Goal: Task Accomplishment & Management: Complete application form

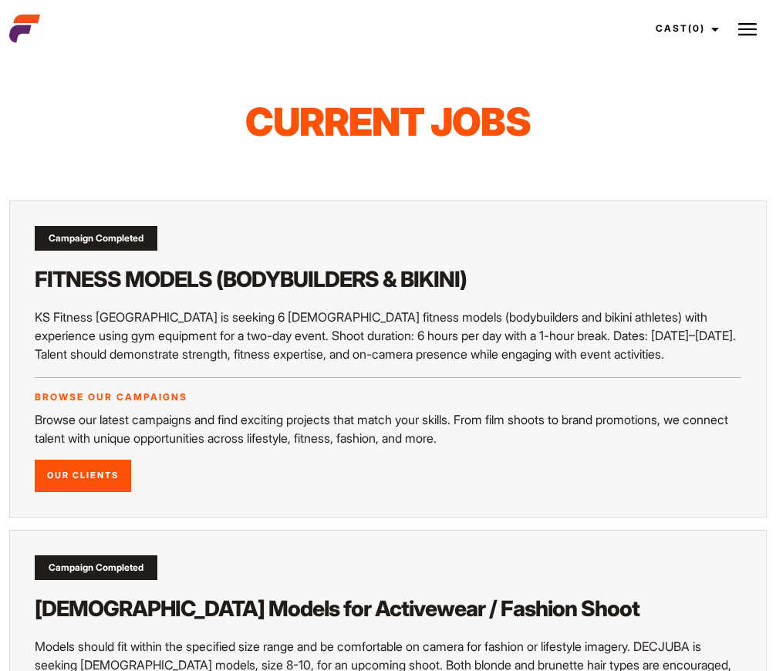
click at [739, 35] on img at bounding box center [748, 29] width 19 height 19
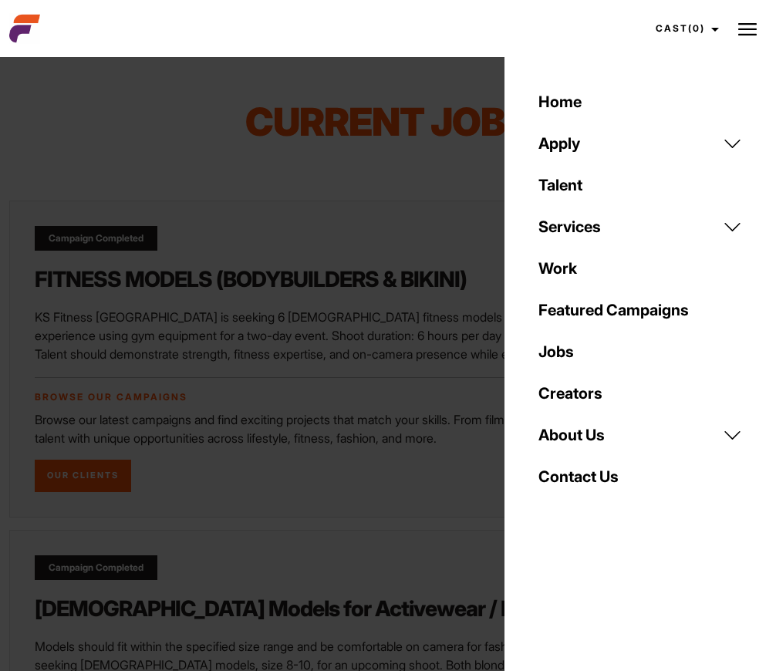
click at [583, 105] on link "Home" at bounding box center [640, 102] width 222 height 42
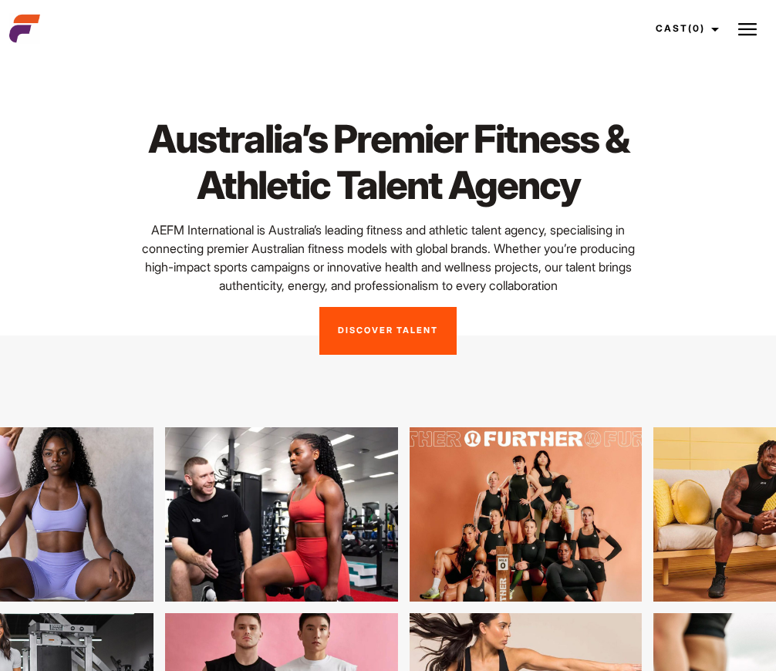
click at [422, 330] on link "Discover Talent" at bounding box center [388, 331] width 137 height 48
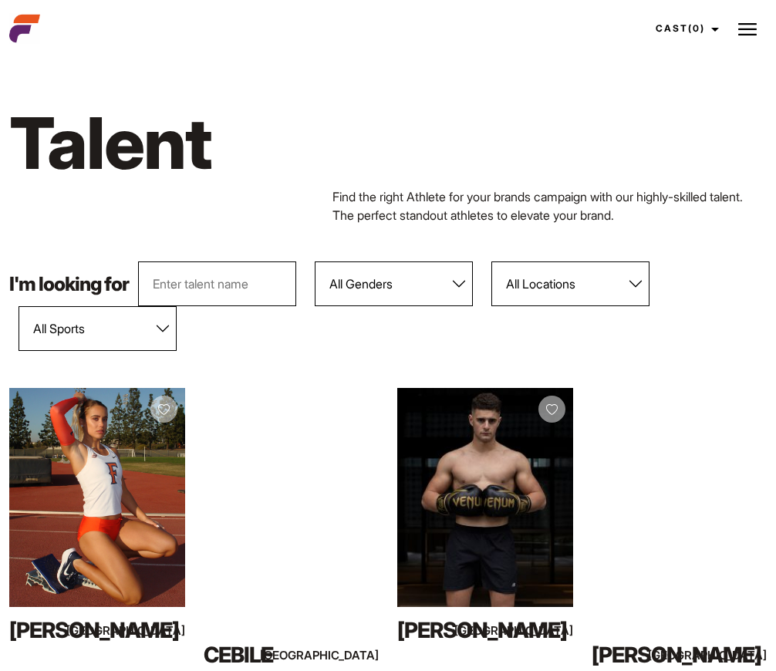
click at [745, 33] on img at bounding box center [748, 29] width 19 height 19
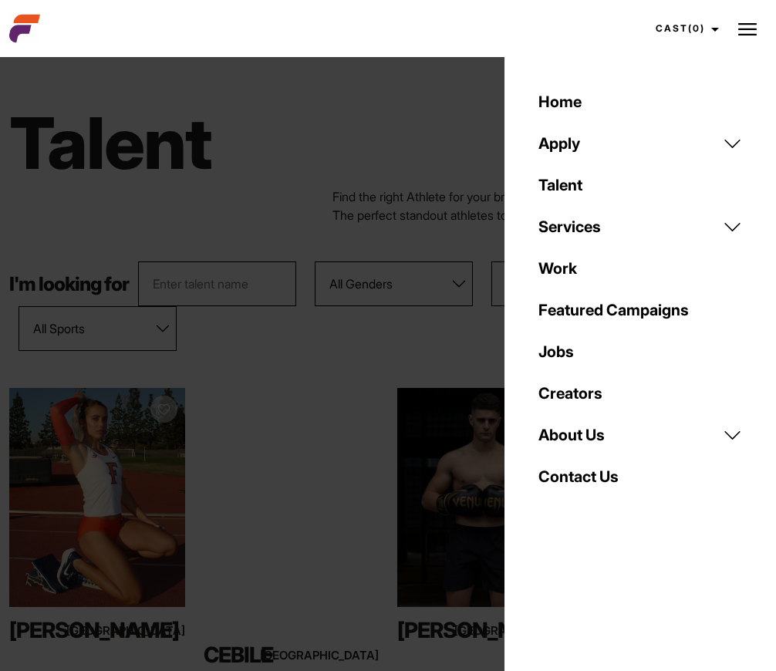
click at [586, 146] on link "Apply" at bounding box center [640, 144] width 222 height 42
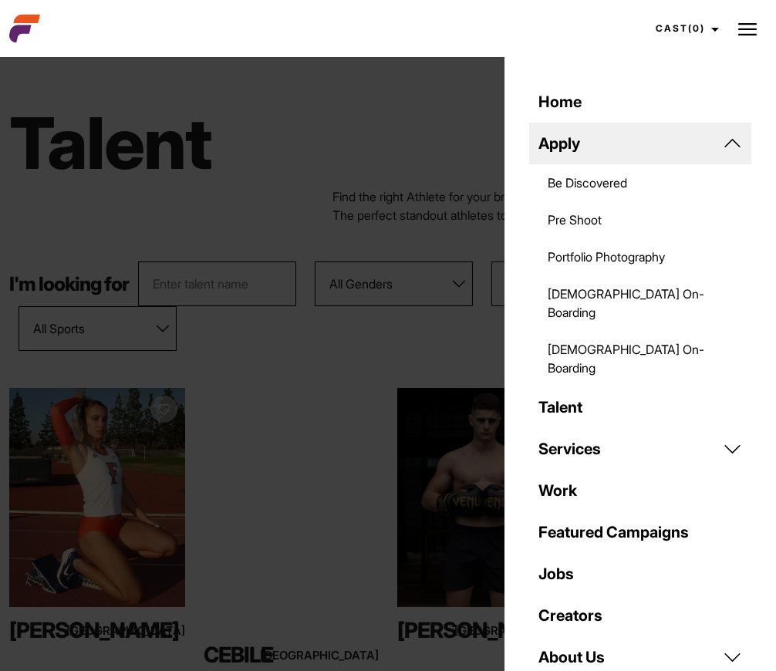
click at [637, 188] on link "Be Discovered" at bounding box center [640, 182] width 222 height 37
